Goal: Information Seeking & Learning: Find specific fact

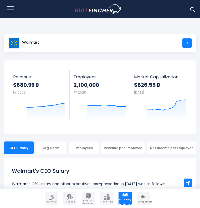
click at [141, 40] on div "Walmart +" at bounding box center [100, 43] width 193 height 18
click at [83, 40] on div "Walmart +" at bounding box center [100, 43] width 193 height 18
click at [188, 44] on link "+" at bounding box center [187, 42] width 9 height 9
click at [193, 11] on img at bounding box center [193, 9] width 7 height 7
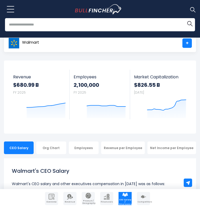
click at [151, 24] on input "search" at bounding box center [100, 24] width 190 height 13
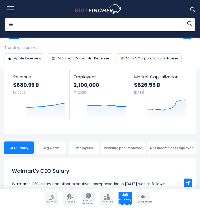
type input "***"
click at [185, 18] on button "Search" at bounding box center [190, 23] width 11 height 11
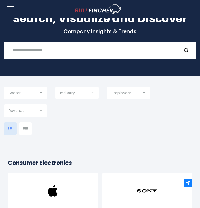
scroll to position [32, 0]
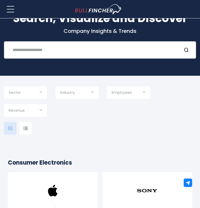
click at [38, 55] on div "Recent searches Trending searches Apple Overview" at bounding box center [100, 49] width 193 height 17
type input "***"
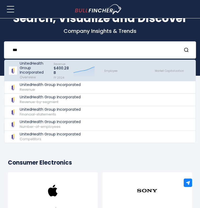
click at [41, 70] on p "UnitedHealth Group Incorporated" at bounding box center [34, 67] width 29 height 13
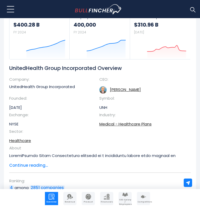
scroll to position [66, 0]
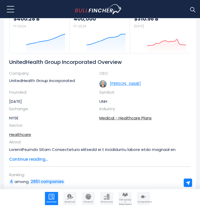
click at [119, 85] on link "Stephen J. Hemsley" at bounding box center [125, 84] width 31 height 6
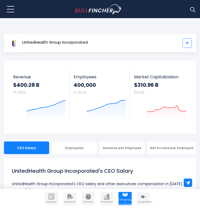
click at [190, 45] on link "+" at bounding box center [187, 42] width 9 height 9
click at [197, 9] on div "Recent searches UnitedHealth Group Incorporated Trending searches" at bounding box center [100, 9] width 200 height 18
click at [192, 11] on img at bounding box center [193, 9] width 7 height 7
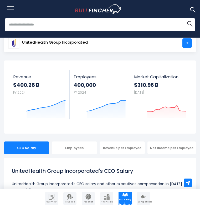
click at [65, 27] on input "search" at bounding box center [100, 24] width 190 height 13
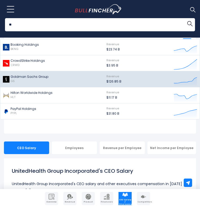
type input "**"
click at [28, 79] on p "Goldman Sachs Group" at bounding box center [30, 77] width 38 height 5
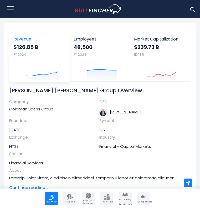
scroll to position [50, 0]
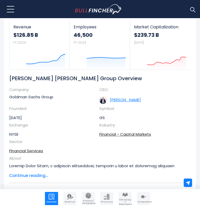
click at [128, 100] on link "[PERSON_NAME]" at bounding box center [125, 100] width 31 height 6
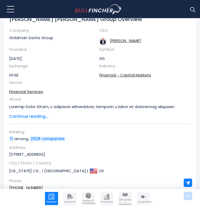
scroll to position [124, 0]
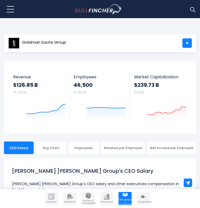
click at [167, 25] on body "Overview Revenue Product / Geography" at bounding box center [100, 104] width 200 height 208
click at [190, 6] on img at bounding box center [193, 9] width 7 height 7
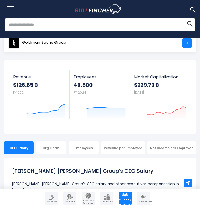
click at [134, 27] on input "search" at bounding box center [100, 24] width 190 height 13
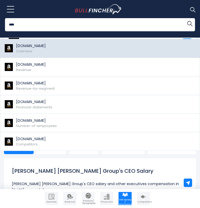
type input "****"
click at [30, 48] on p "[DOMAIN_NAME]" at bounding box center [31, 46] width 30 height 6
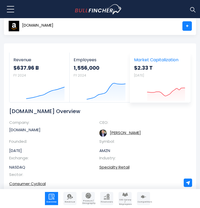
scroll to position [23, 0]
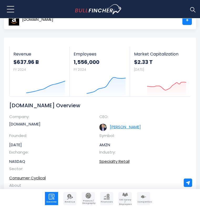
click at [117, 127] on link "[PERSON_NAME]" at bounding box center [125, 127] width 31 height 6
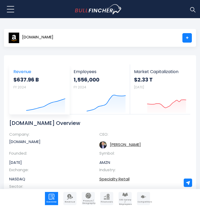
scroll to position [0, 0]
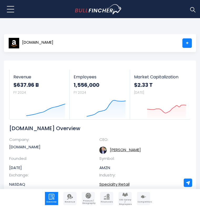
click at [124, 146] on td "[PERSON_NAME]" at bounding box center [142, 151] width 84 height 12
click at [124, 149] on link "[PERSON_NAME]" at bounding box center [125, 150] width 31 height 6
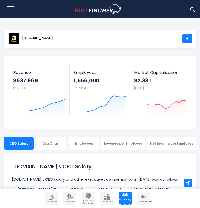
scroll to position [5, 0]
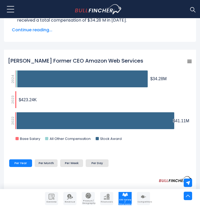
scroll to position [175, 0]
